Goal: Task Accomplishment & Management: Manage account settings

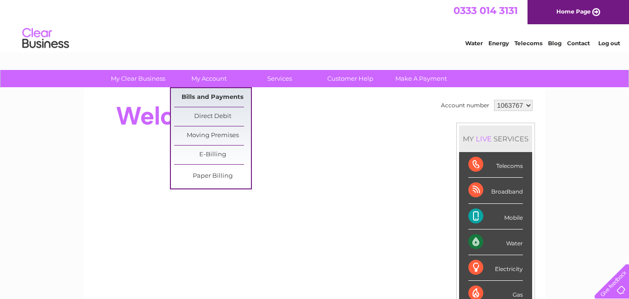
click at [193, 96] on link "Bills and Payments" at bounding box center [212, 97] width 77 height 19
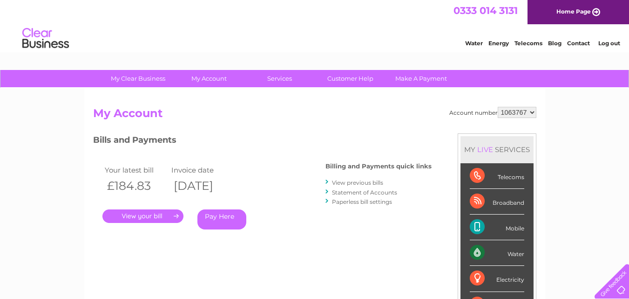
click at [144, 216] on link "." at bounding box center [143, 216] width 81 height 14
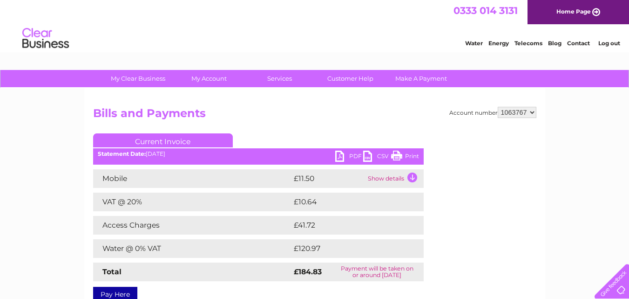
click at [340, 157] on link "PDF" at bounding box center [349, 157] width 28 height 14
